Goal: Transaction & Acquisition: Purchase product/service

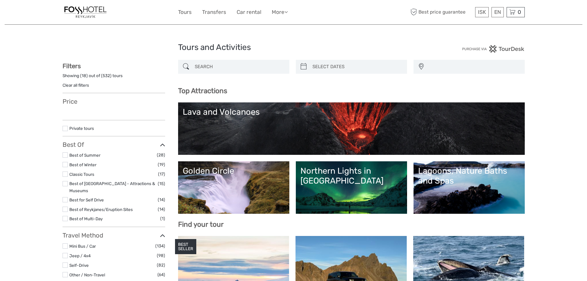
select select
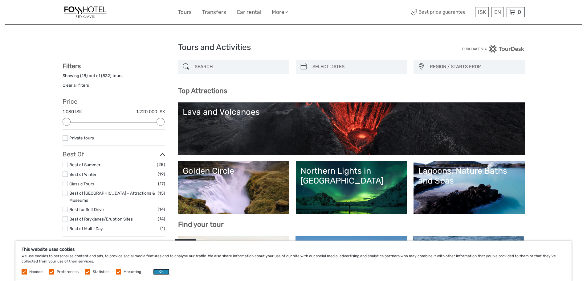
click at [160, 269] on button "OK" at bounding box center [161, 271] width 16 height 6
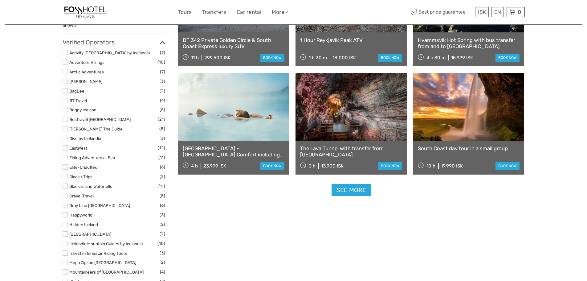
scroll to position [709, 0]
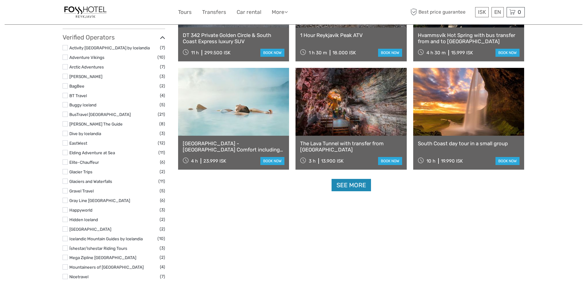
click at [364, 186] on link "See more" at bounding box center [350, 185] width 39 height 13
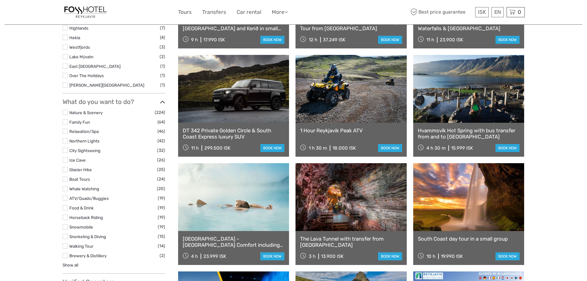
scroll to position [462, 0]
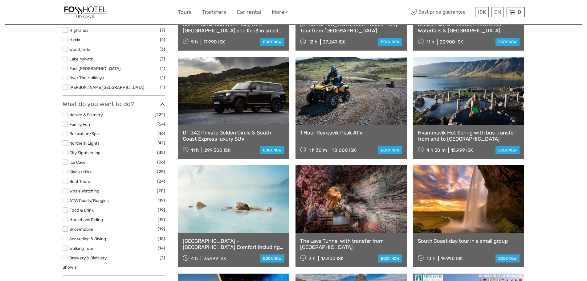
click at [240, 201] on link at bounding box center [233, 199] width 111 height 68
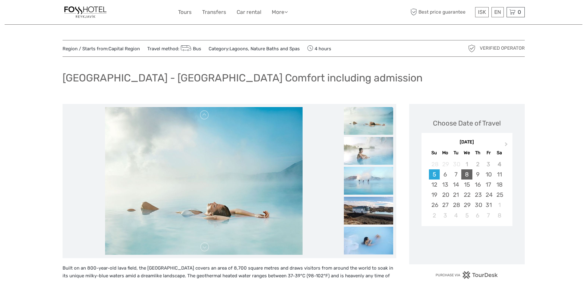
click at [472, 174] on div "8" at bounding box center [466, 174] width 11 height 10
click at [476, 174] on div "9" at bounding box center [477, 174] width 11 height 10
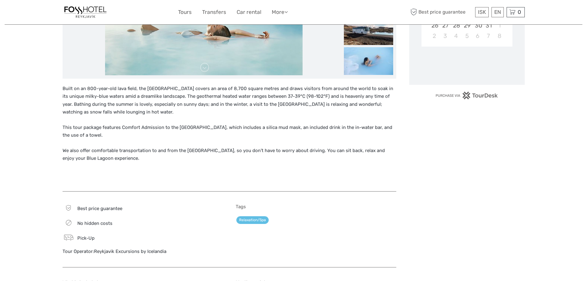
scroll to position [185, 0]
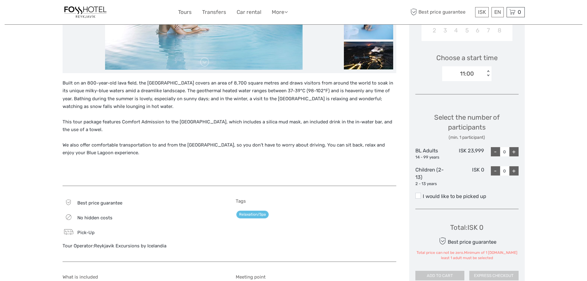
click at [511, 152] on div "+" at bounding box center [513, 151] width 9 height 9
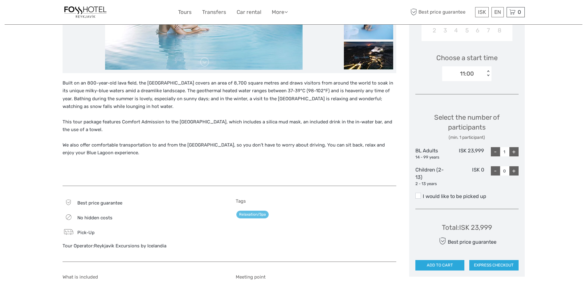
click at [511, 152] on div "+" at bounding box center [513, 151] width 9 height 9
click at [469, 78] on div "11:00 < >" at bounding box center [466, 73] width 49 height 15
click at [462, 104] on div "13:00" at bounding box center [466, 102] width 43 height 10
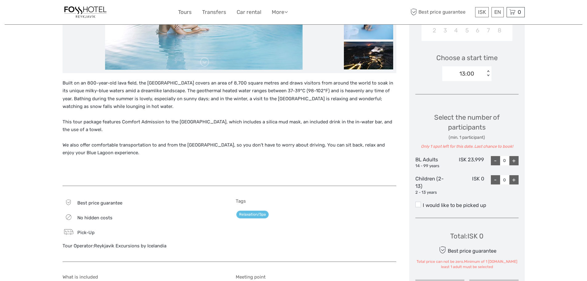
click at [518, 161] on div "+" at bounding box center [513, 160] width 9 height 9
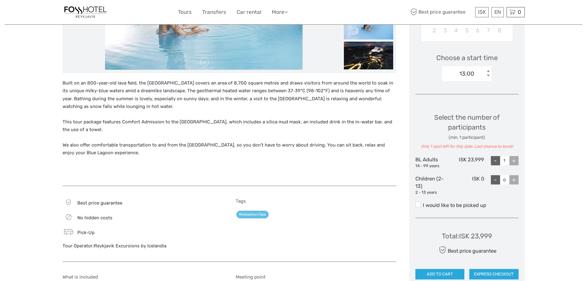
click at [516, 162] on div "+" at bounding box center [513, 160] width 9 height 9
click at [470, 77] on div "13:00" at bounding box center [466, 74] width 15 height 8
click at [463, 113] on div "14:00" at bounding box center [466, 113] width 43 height 10
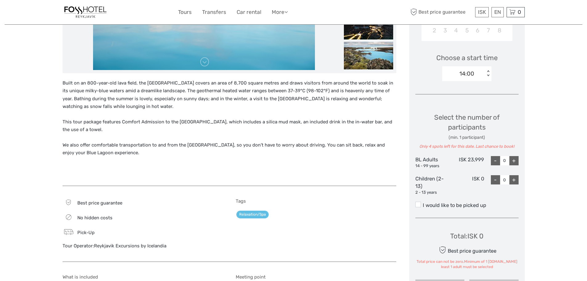
click at [510, 158] on div "+" at bounding box center [513, 160] width 9 height 9
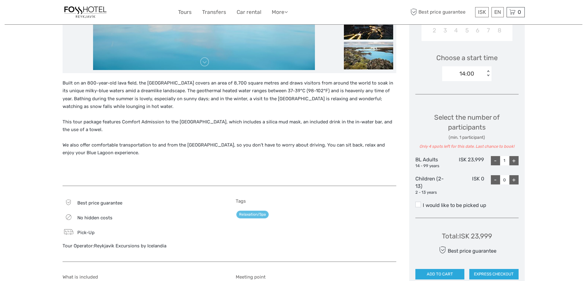
click at [510, 158] on div "+" at bounding box center [513, 160] width 9 height 9
type input "3"
click at [534, 170] on div "Region / Starts from: Capital Region Travel method: Bus Category: Lagoons, Natu…" at bounding box center [294, 206] width 578 height 783
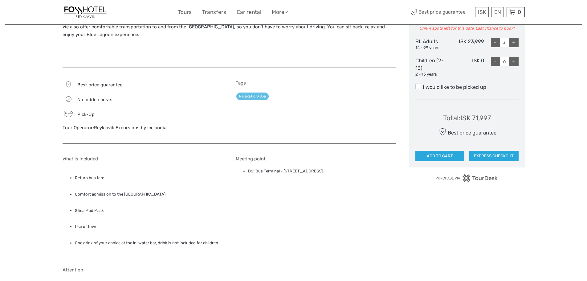
scroll to position [308, 0]
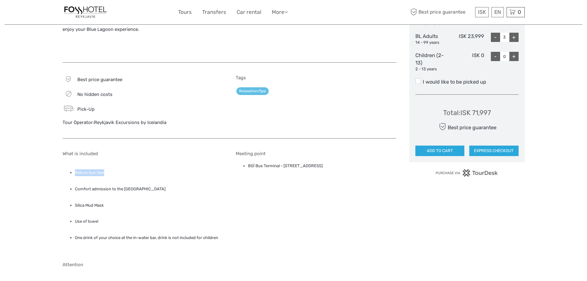
drag, startPoint x: 104, startPoint y: 171, endPoint x: 75, endPoint y: 174, distance: 28.8
click at [75, 174] on li "Return bus fare" at bounding box center [149, 172] width 148 height 7
copy li "Return bus fare"
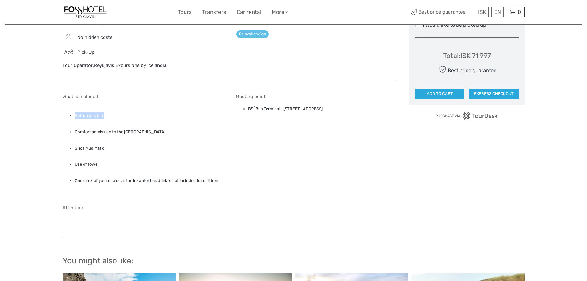
scroll to position [370, 0]
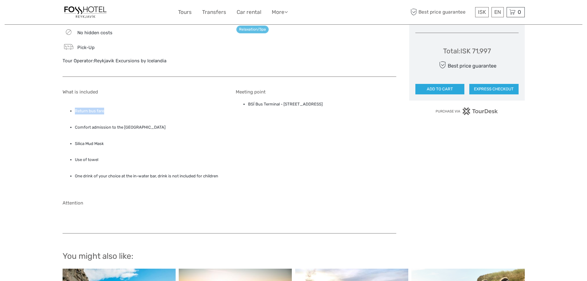
click at [157, 60] on link "Reykjavik Excursions by Icelandia" at bounding box center [130, 61] width 72 height 6
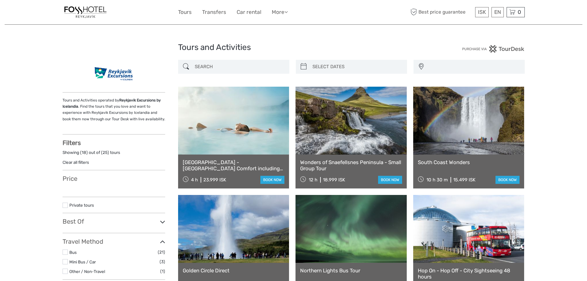
select select
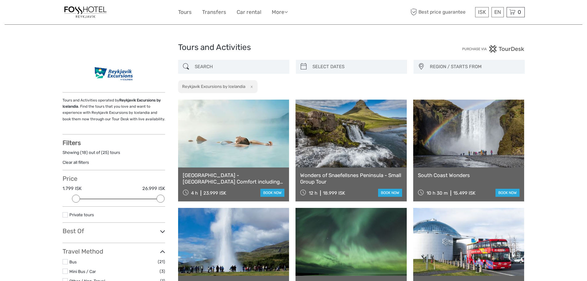
click at [129, 75] on img at bounding box center [114, 74] width 50 height 28
click at [125, 74] on img at bounding box center [114, 74] width 50 height 28
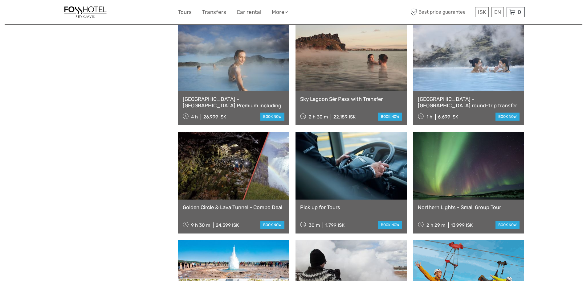
scroll to position [339, 0]
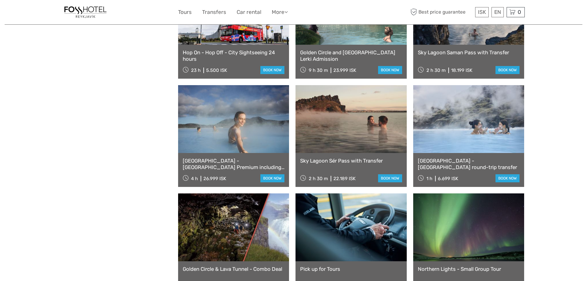
click at [474, 162] on link "Reykjavík - Blue Lagoon round-trip transfer" at bounding box center [469, 163] width 102 height 13
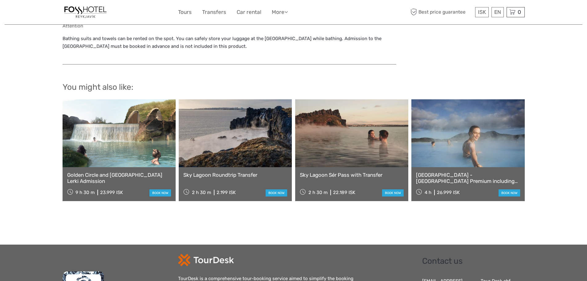
scroll to position [555, 0]
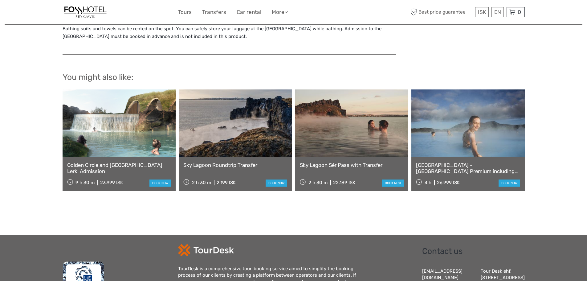
click at [225, 157] on div "Sky Lagoon Roundtrip Transfer 2 h 30 m 2.199 ISK book now" at bounding box center [235, 174] width 113 height 34
click at [226, 162] on link "Sky Lagoon Roundtrip Transfer" at bounding box center [235, 165] width 104 height 6
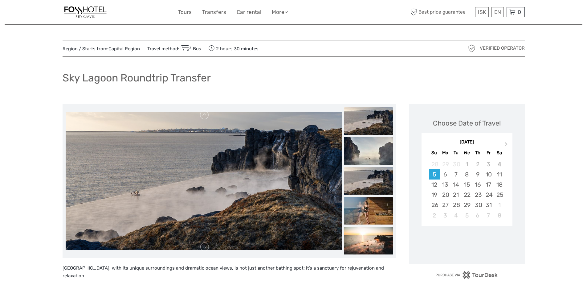
click at [368, 204] on img at bounding box center [368, 211] width 49 height 28
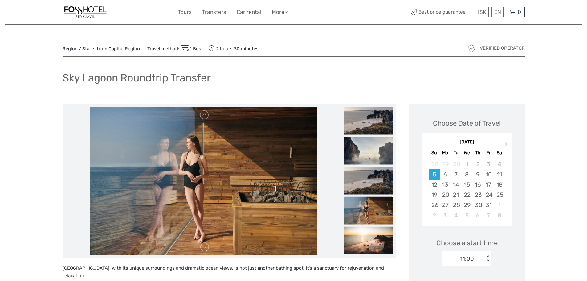
click at [367, 175] on img at bounding box center [368, 180] width 49 height 28
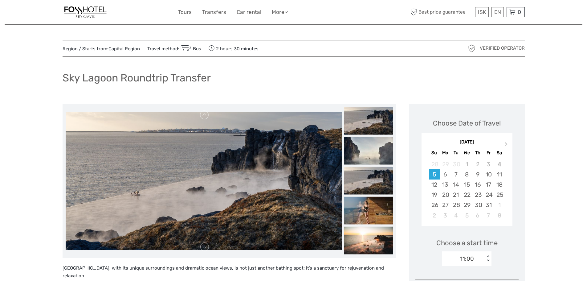
click at [371, 154] on img at bounding box center [368, 150] width 49 height 28
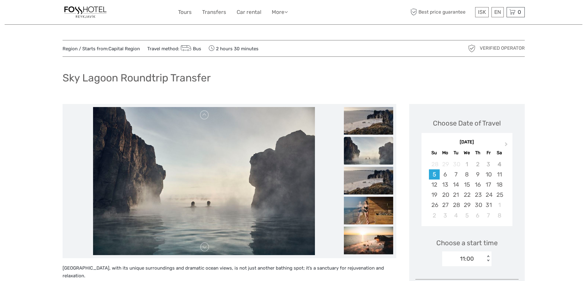
click at [372, 138] on img at bounding box center [368, 150] width 49 height 28
click at [373, 255] on div at bounding box center [230, 181] width 334 height 154
click at [372, 250] on img at bounding box center [368, 240] width 49 height 28
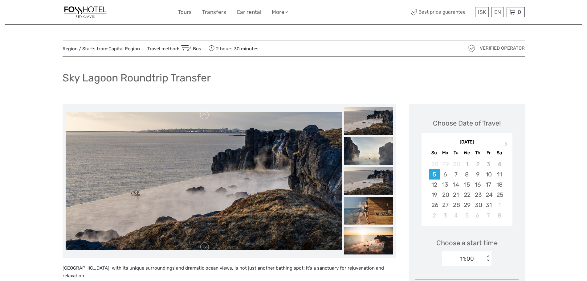
click at [79, 11] on img at bounding box center [86, 12] width 46 height 15
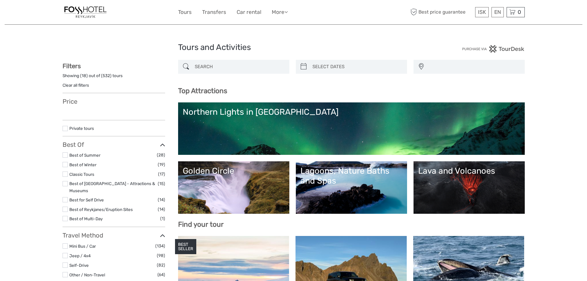
select select
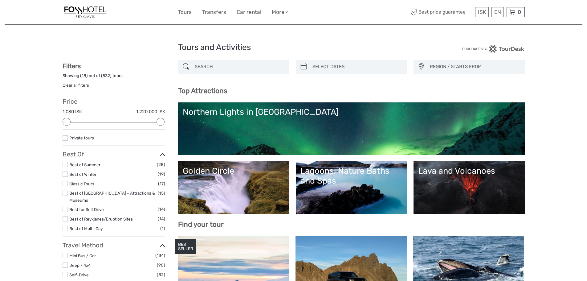
type input "04/10/2025"
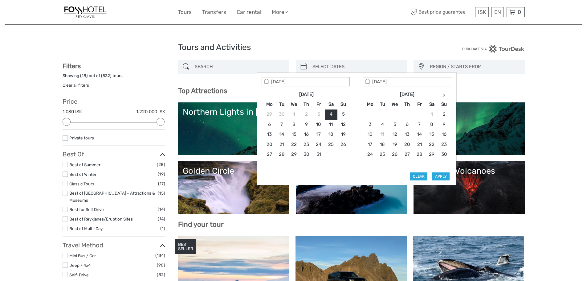
click at [312, 67] on input "search" at bounding box center [357, 66] width 94 height 11
type input "09/10/2025"
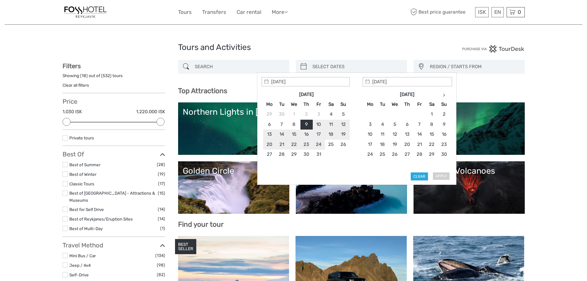
type input "14/10/2025"
type input "13/10/2025"
type input "09/10/2025"
type input "13/10/2025"
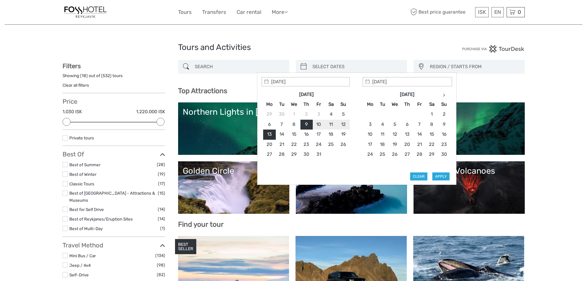
type input "09/10/2025"
click at [447, 177] on button "Apply" at bounding box center [440, 176] width 17 height 8
type input "09/10/2025 - 13/10/2025"
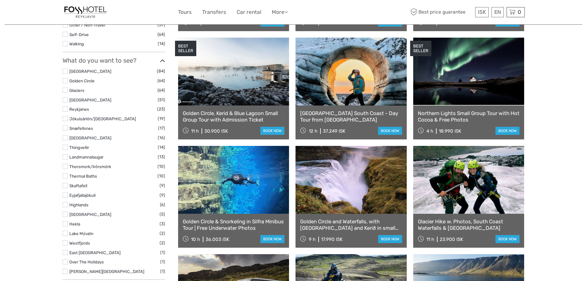
scroll to position [282, 0]
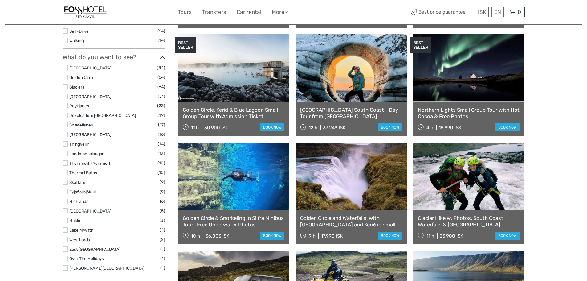
click at [231, 183] on link at bounding box center [233, 176] width 111 height 68
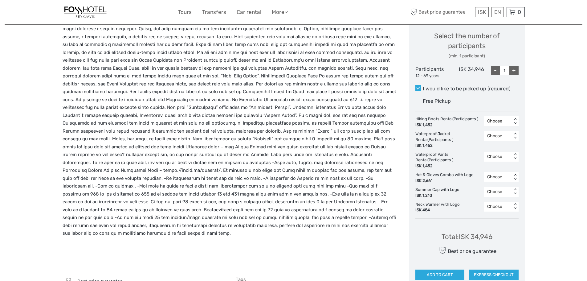
scroll to position [246, 0]
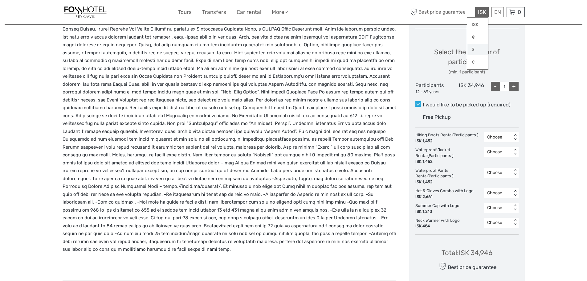
click at [479, 52] on link "$" at bounding box center [477, 49] width 21 height 11
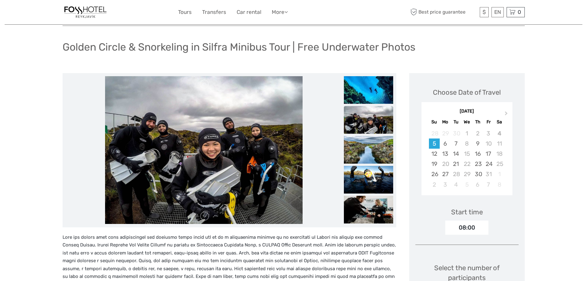
scroll to position [0, 0]
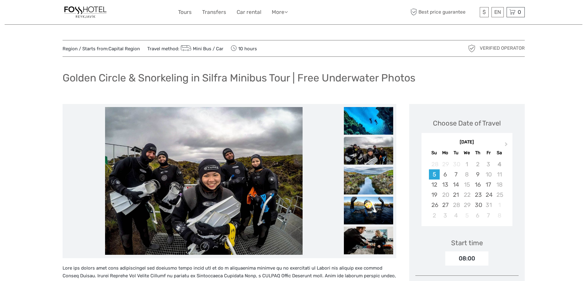
click at [95, 12] on img at bounding box center [86, 12] width 46 height 15
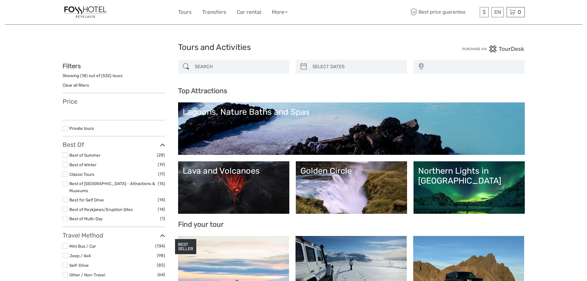
select select
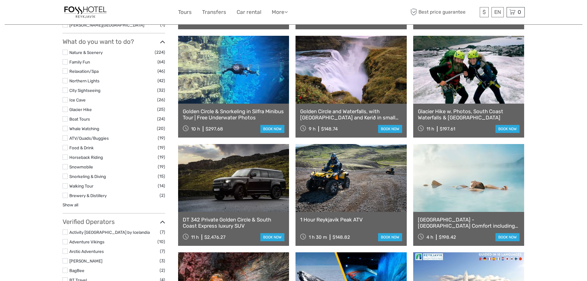
scroll to position [524, 0]
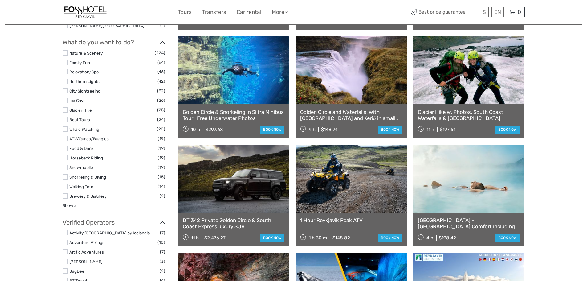
click at [464, 220] on link "[GEOGRAPHIC_DATA] - [GEOGRAPHIC_DATA] Comfort including admission" at bounding box center [469, 223] width 102 height 13
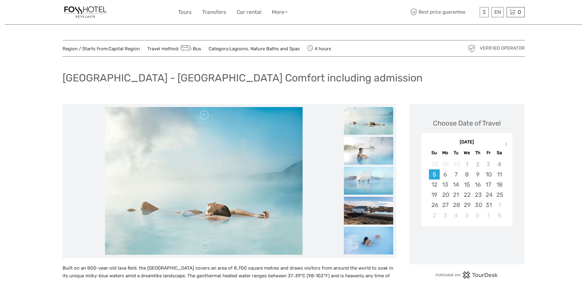
scroll to position [92, 0]
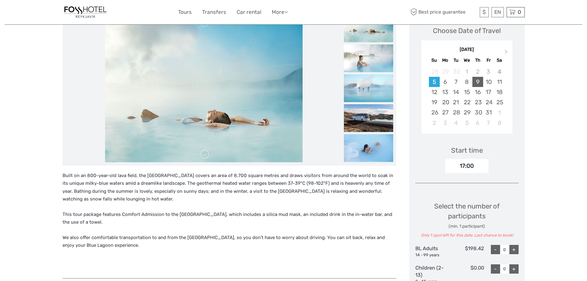
click at [477, 83] on div "9" at bounding box center [477, 82] width 11 height 10
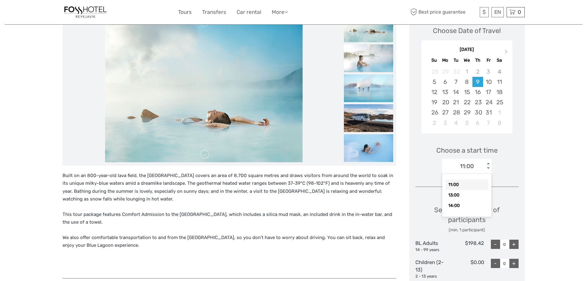
click at [469, 164] on div "11:00" at bounding box center [467, 166] width 14 height 8
click at [466, 205] on div "14:00" at bounding box center [466, 205] width 43 height 10
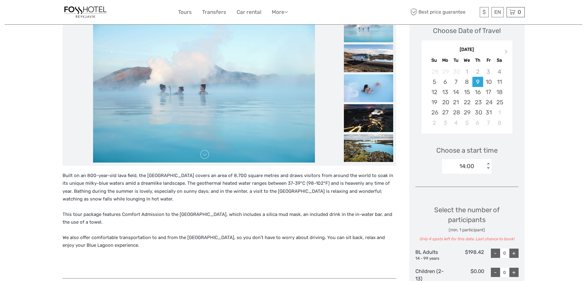
click at [93, 14] on img at bounding box center [86, 12] width 46 height 15
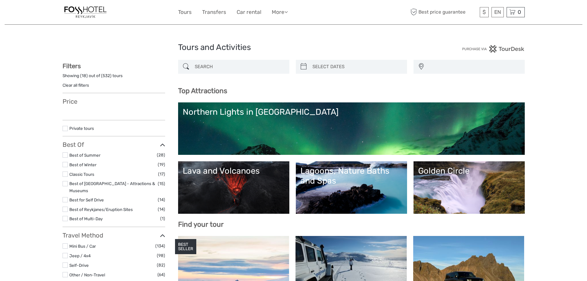
select select
click at [220, 9] on link "Transfers" at bounding box center [214, 12] width 24 height 9
select select
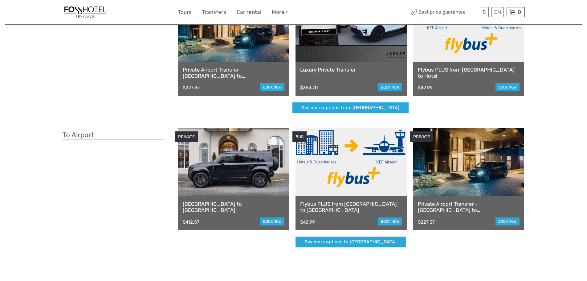
scroll to position [31, 0]
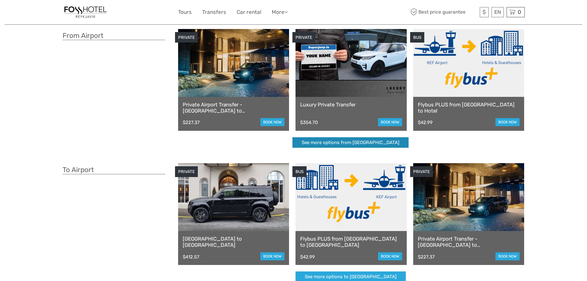
click at [332, 141] on link "See more options from [GEOGRAPHIC_DATA]" at bounding box center [350, 142] width 116 height 11
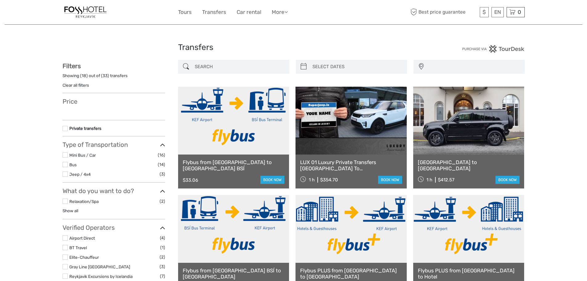
select select
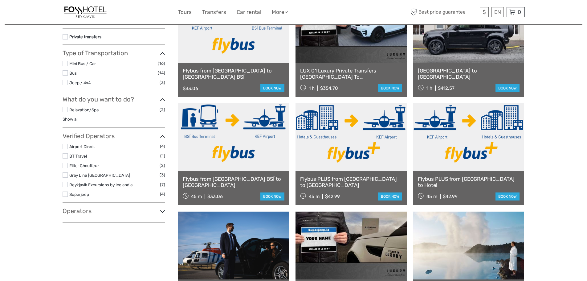
scroll to position [92, 0]
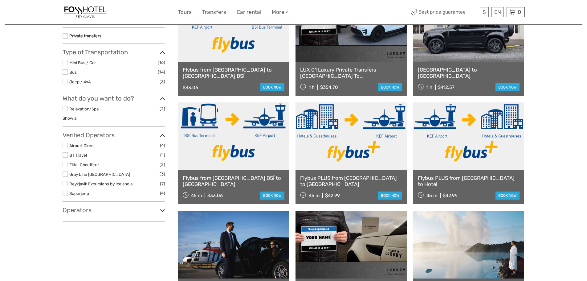
select select
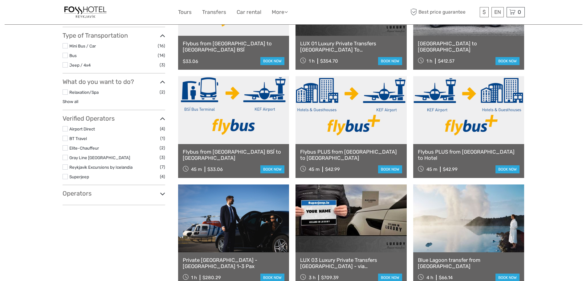
scroll to position [154, 0]
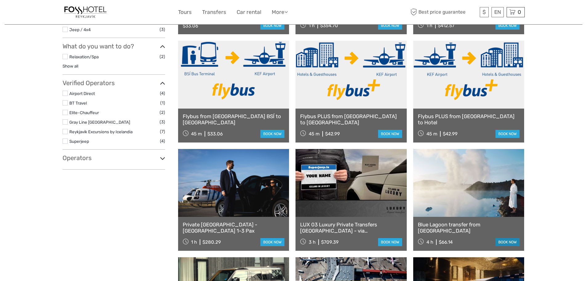
click at [507, 244] on link "book now" at bounding box center [507, 242] width 24 height 8
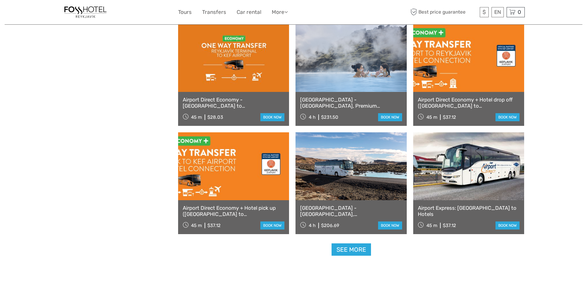
scroll to position [585, 0]
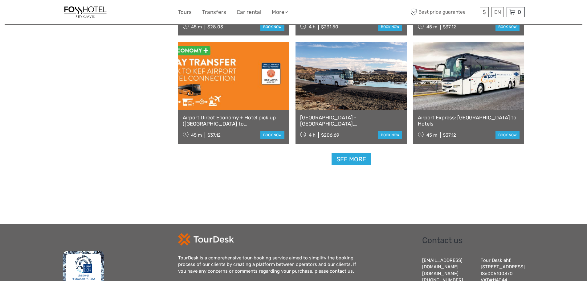
click at [347, 117] on link "Keflavík Airport - Blue Lagoon, Comfort Admission & Transfer" at bounding box center [351, 120] width 102 height 13
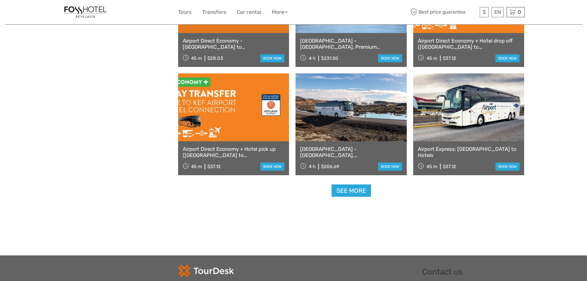
scroll to position [555, 0]
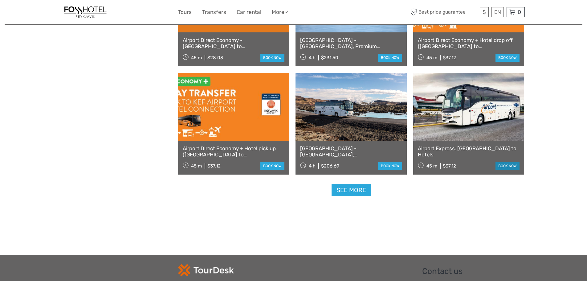
click at [505, 165] on link "book now" at bounding box center [507, 166] width 24 height 8
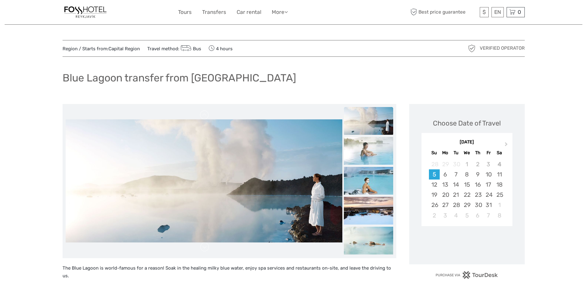
scroll to position [92, 0]
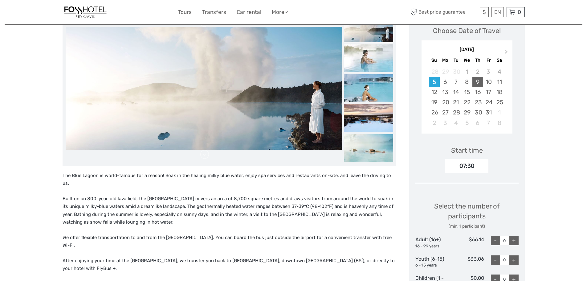
click at [479, 84] on div "9" at bounding box center [477, 82] width 11 height 10
click at [472, 174] on div "Choose Date of Travel Next Month October 2025 Su Mo Tu We Th Fr Sa 28 29 30 1 2…" at bounding box center [467, 195] width 116 height 369
click at [473, 169] on div "07:30" at bounding box center [466, 166] width 43 height 14
click at [465, 166] on div "07:30" at bounding box center [466, 166] width 43 height 14
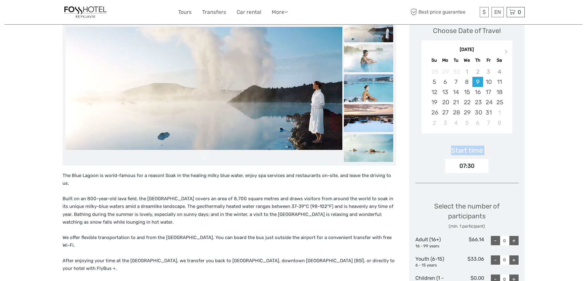
click at [465, 166] on div "07:30" at bounding box center [466, 166] width 43 height 14
click at [499, 189] on div "Choose Date of Travel Next Month October 2025 Su Mo Tu We Th Fr Sa 28 29 30 1 2…" at bounding box center [467, 195] width 116 height 369
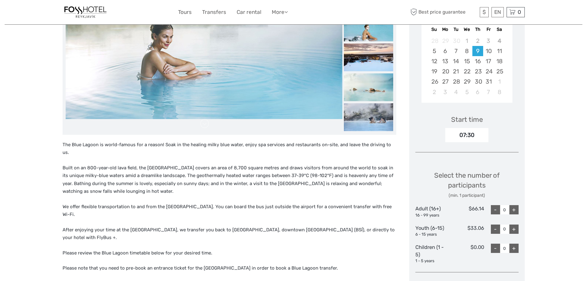
scroll to position [0, 0]
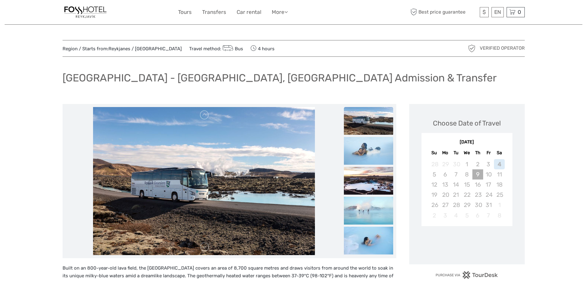
click at [476, 175] on div "9" at bounding box center [477, 174] width 11 height 10
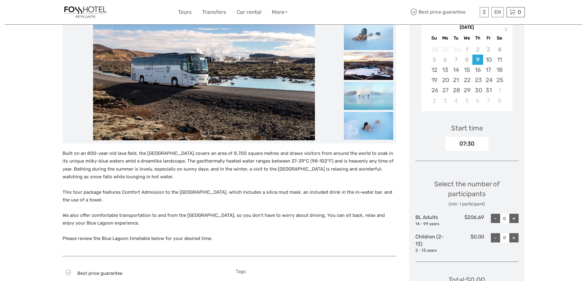
scroll to position [31, 0]
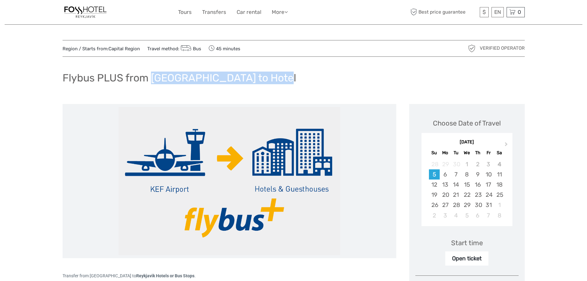
drag, startPoint x: 152, startPoint y: 79, endPoint x: 288, endPoint y: 85, distance: 136.6
click at [288, 85] on div "Flybus PLUS from Keflavik Airport to Hotel" at bounding box center [294, 80] width 462 height 22
click at [291, 85] on div "Flybus PLUS from Keflavik Airport to Hotel" at bounding box center [294, 80] width 462 height 22
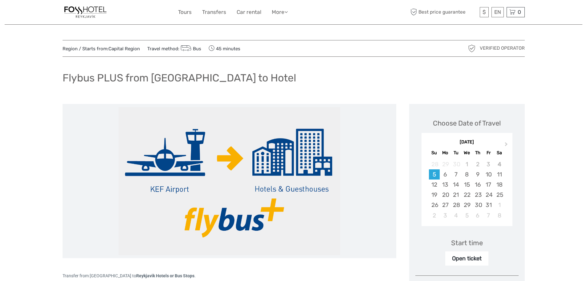
scroll to position [31, 0]
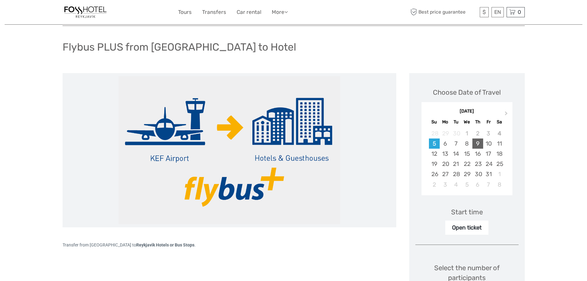
click at [479, 144] on div "9" at bounding box center [477, 143] width 11 height 10
click at [476, 228] on div "Open ticket" at bounding box center [466, 227] width 43 height 14
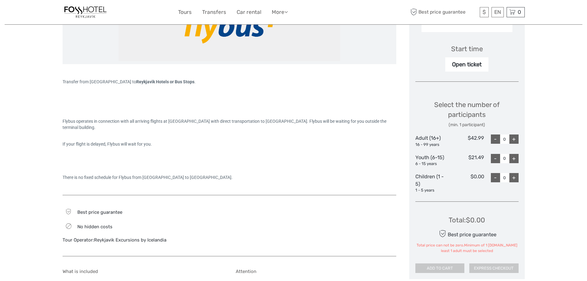
scroll to position [185, 0]
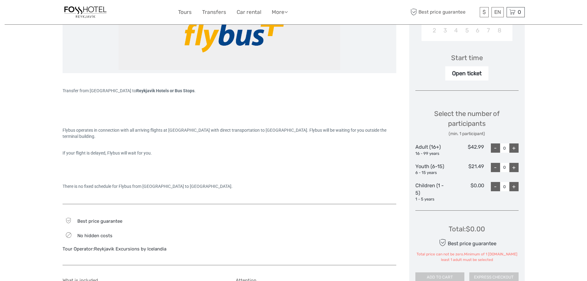
click at [506, 146] on input "0" at bounding box center [504, 147] width 9 height 9
click at [514, 148] on div "+" at bounding box center [513, 147] width 9 height 9
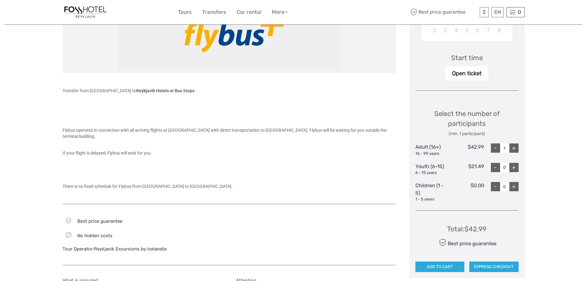
click at [514, 148] on div "+" at bounding box center [513, 147] width 9 height 9
type input "3"
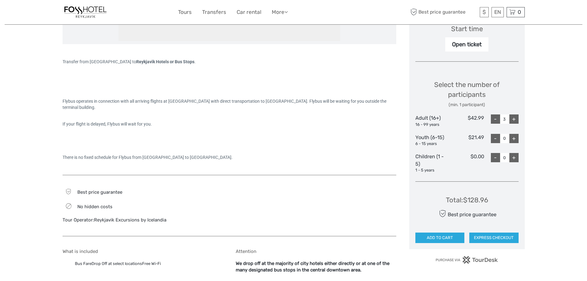
scroll to position [246, 0]
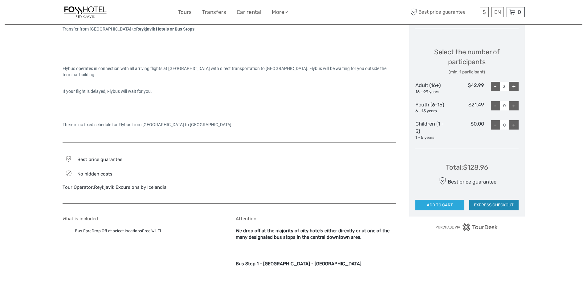
click at [508, 206] on button "EXPRESS CHECKOUT" at bounding box center [493, 205] width 49 height 10
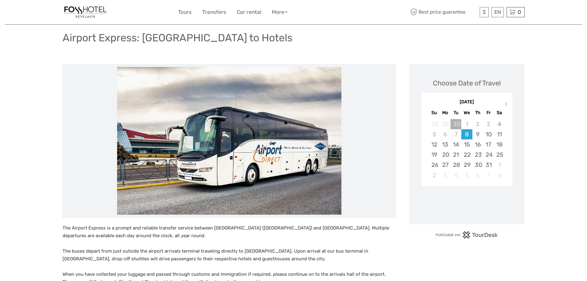
scroll to position [31, 0]
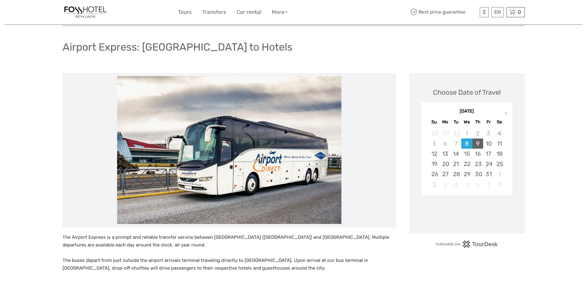
click at [477, 140] on div "9" at bounding box center [477, 143] width 11 height 10
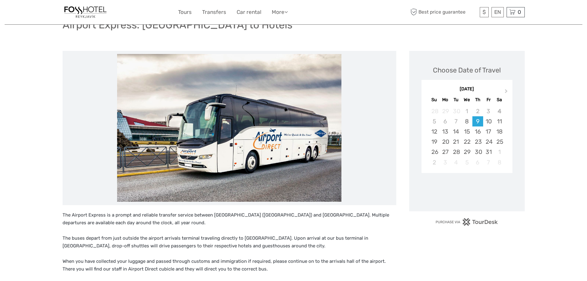
scroll to position [92, 0]
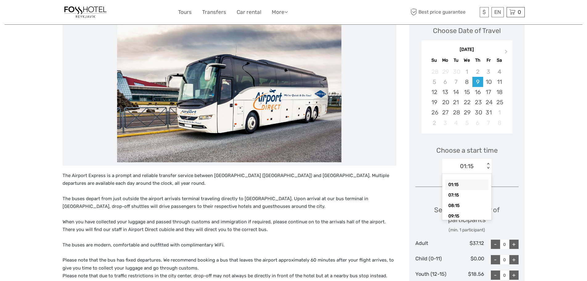
click at [464, 171] on div "01:15 < >" at bounding box center [466, 166] width 49 height 15
click at [526, 179] on div "Region / Starts from: Capital Region Travel method: Bus 45 minutes Verified Ope…" at bounding box center [294, 266] width 578 height 717
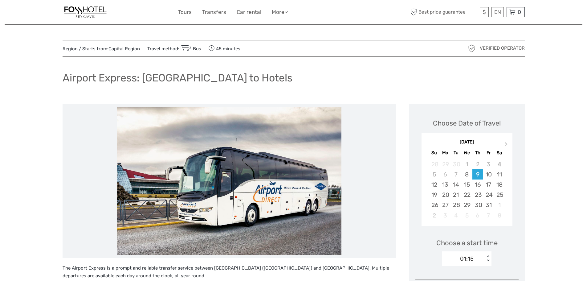
click at [79, 5] on img at bounding box center [86, 12] width 46 height 15
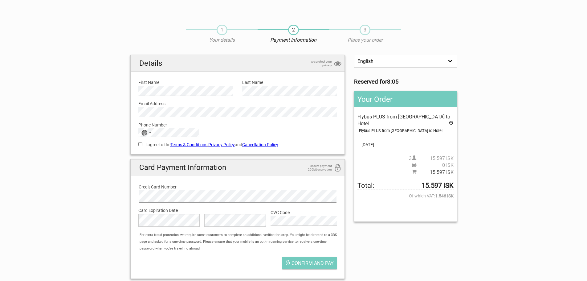
click at [231, 202] on body "1 Your details 2 Payment Information 3 Place your order English Español Deutsch…" at bounding box center [293, 201] width 587 height 403
click at [244, 29] on div "1 Your details" at bounding box center [221, 34] width 71 height 19
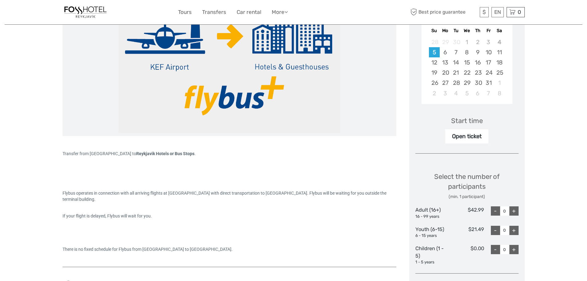
scroll to position [92, 0]
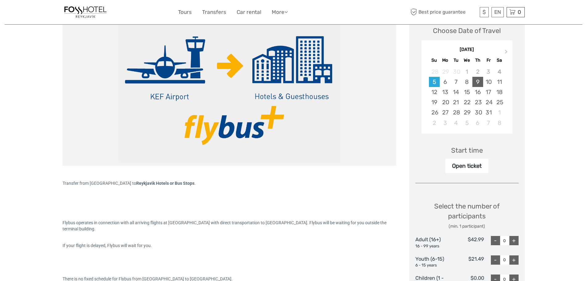
click at [478, 81] on div "9" at bounding box center [477, 82] width 11 height 10
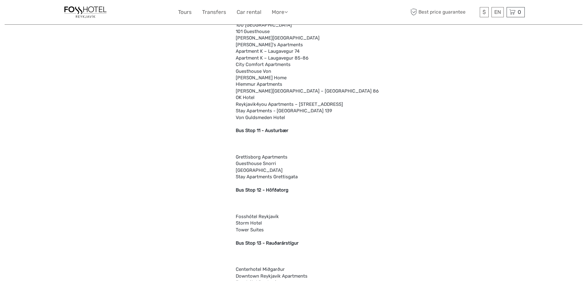
scroll to position [1171, 0]
drag, startPoint x: 237, startPoint y: 216, endPoint x: 285, endPoint y: 217, distance: 47.8
click at [285, 217] on div "Attention We drop off at the majority of city hotels either directly or at one …" at bounding box center [316, 85] width 160 height 1589
click at [286, 217] on div "Attention We drop off at the majority of city hotels either directly or at one …" at bounding box center [316, 85] width 160 height 1589
drag, startPoint x: 236, startPoint y: 218, endPoint x: 279, endPoint y: 218, distance: 43.1
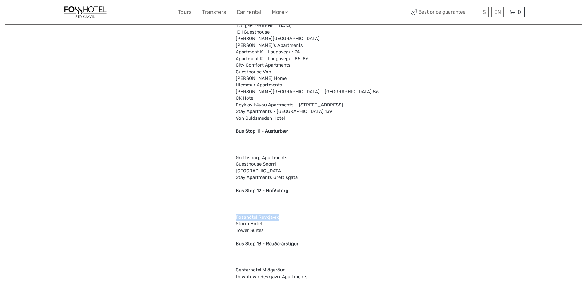
click at [279, 218] on div "Attention We drop off at the majority of city hotels either directly or at one …" at bounding box center [316, 85] width 160 height 1589
click at [332, 236] on div "Attention We drop off at the majority of city hotels either directly or at one …" at bounding box center [316, 85] width 160 height 1589
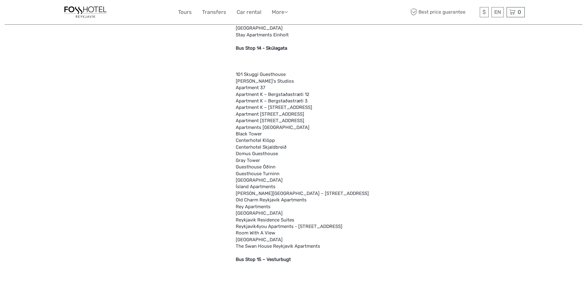
scroll to position [1247, 0]
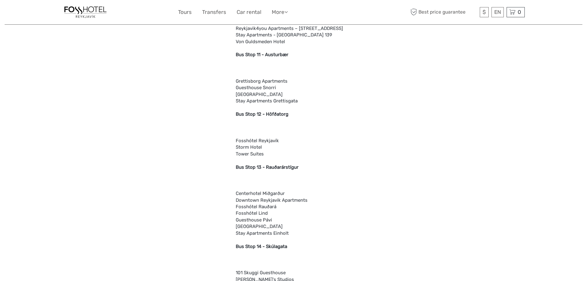
click at [280, 124] on div "Attention We drop off at the majority of city hotels either directly or at one …" at bounding box center [316, 9] width 160 height 1589
click at [278, 140] on div "Attention We drop off at the majority of city hotels either directly or at one …" at bounding box center [316, 9] width 160 height 1589
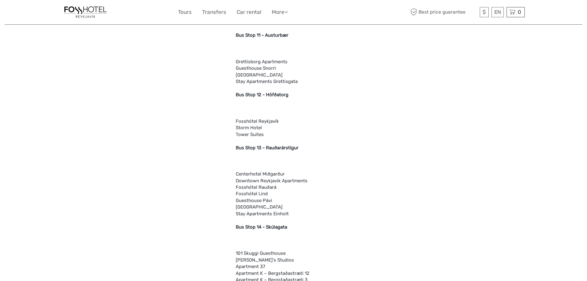
scroll to position [1185, 0]
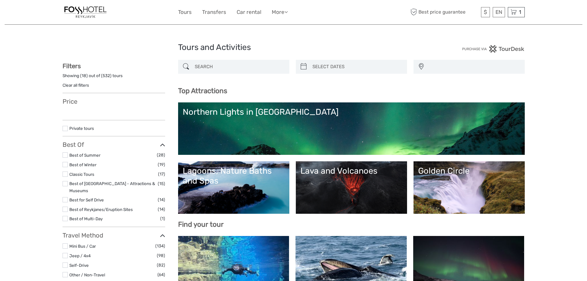
select select
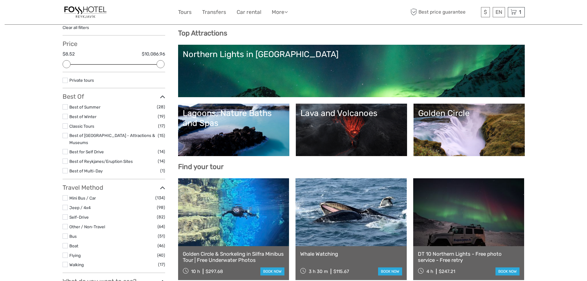
scroll to position [62, 0]
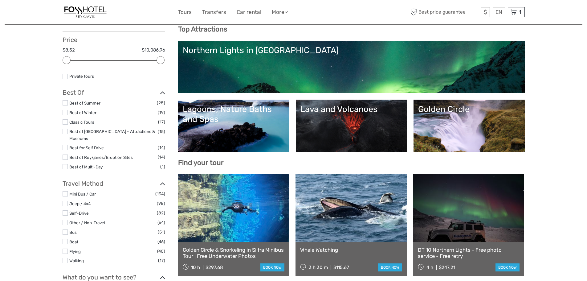
click at [282, 79] on link "Northern Lights in [GEOGRAPHIC_DATA]" at bounding box center [351, 66] width 337 height 43
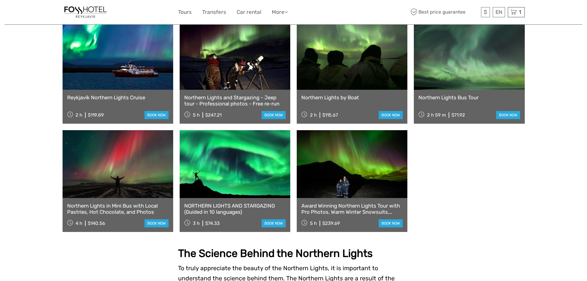
scroll to position [339, 0]
click at [123, 146] on link at bounding box center [118, 164] width 111 height 68
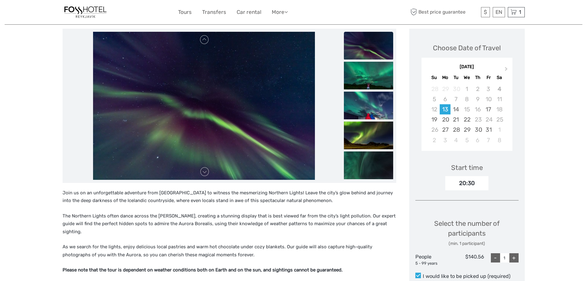
scroll to position [42, 0]
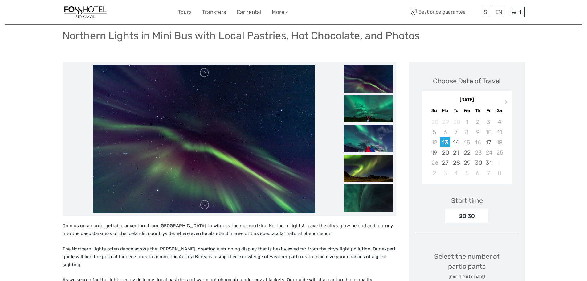
click at [475, 218] on div "20:30" at bounding box center [466, 216] width 43 height 14
drag, startPoint x: 460, startPoint y: 216, endPoint x: 480, endPoint y: 216, distance: 20.6
click at [480, 216] on div "20:30" at bounding box center [466, 216] width 43 height 14
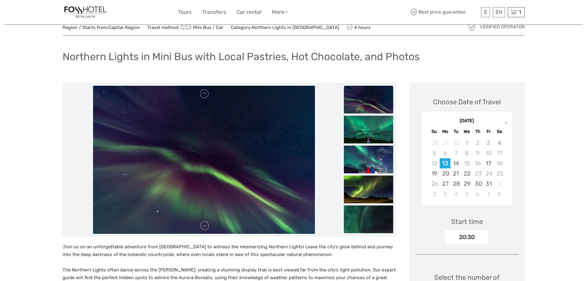
scroll to position [0, 0]
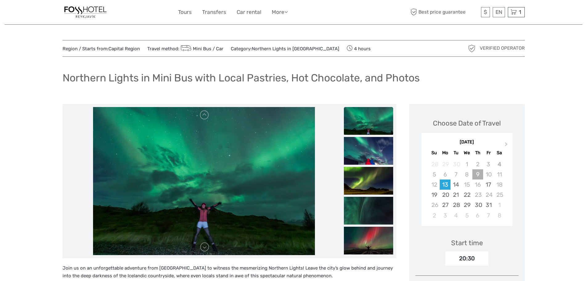
click at [477, 173] on div "9" at bounding box center [477, 174] width 11 height 10
